Goal: Task Accomplishment & Management: Use online tool/utility

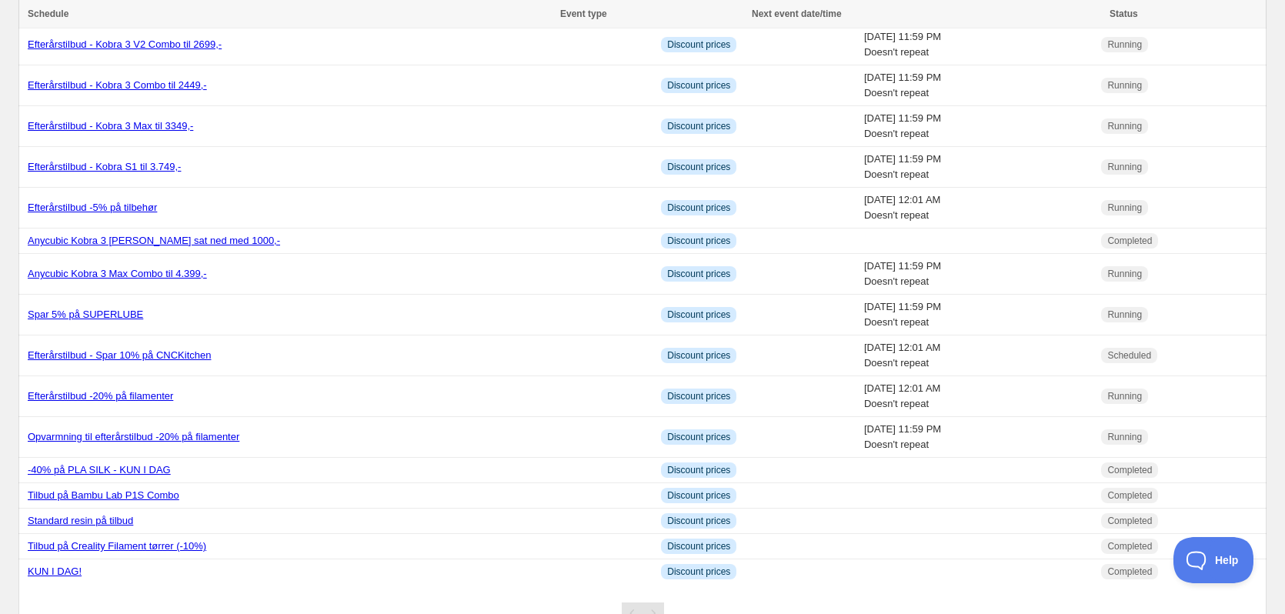
scroll to position [527, 0]
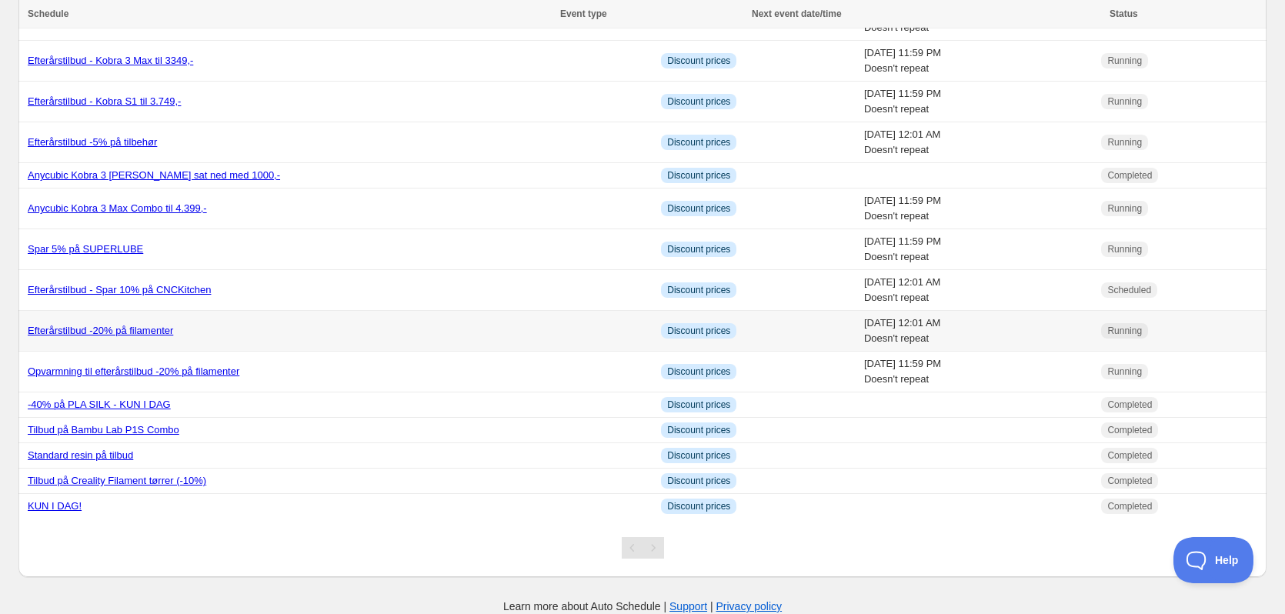
click at [98, 332] on link "Efterårstilbud -20% på filamenter" at bounding box center [100, 331] width 145 height 12
